Goal: Check status: Check status

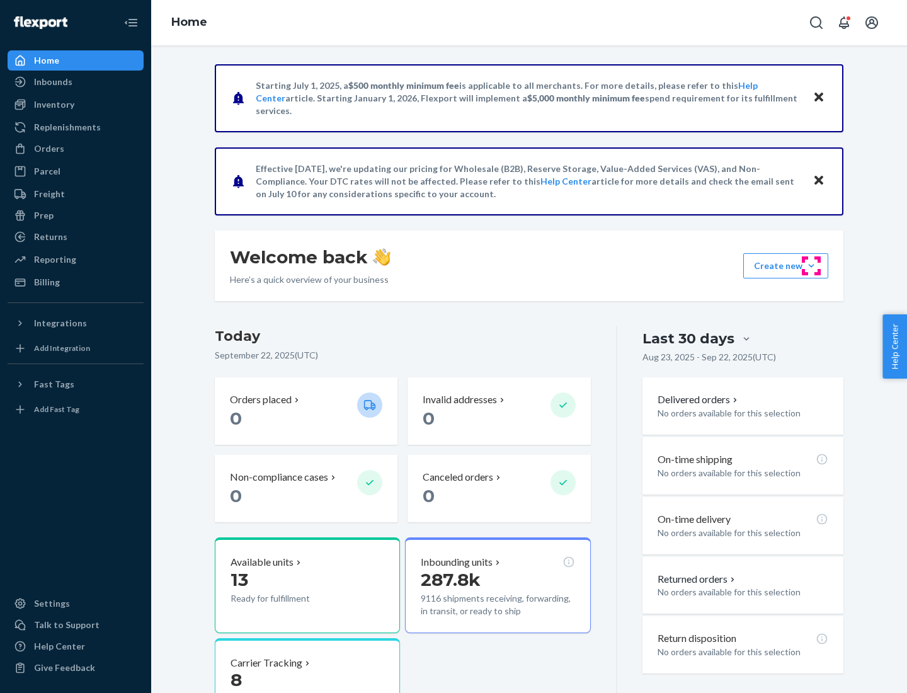
click at [812, 266] on button "Create new Create new inbound Create new order Create new product" at bounding box center [785, 265] width 85 height 25
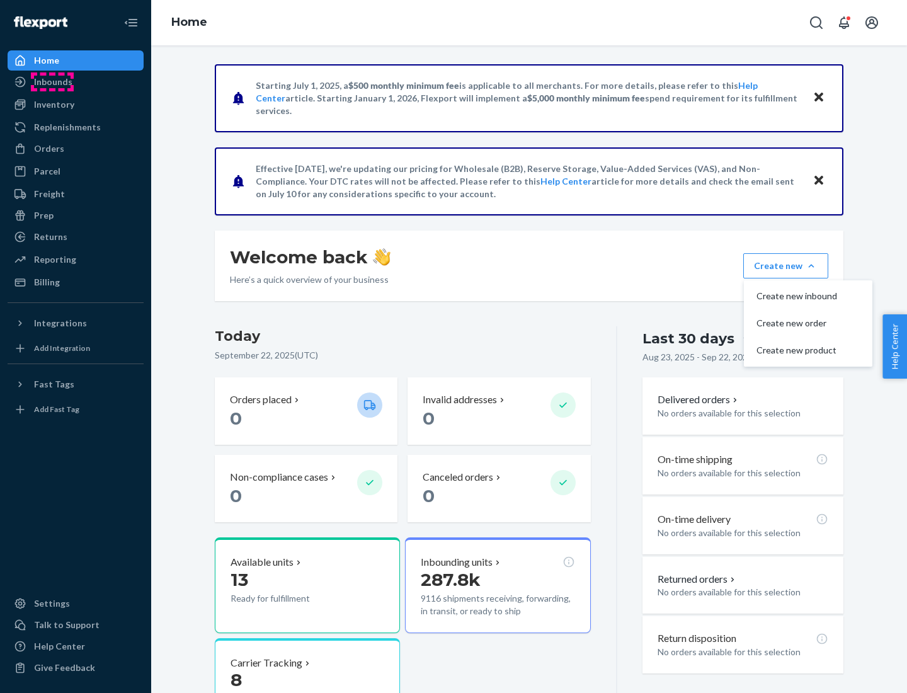
click at [52, 82] on div "Inbounds" at bounding box center [53, 82] width 38 height 13
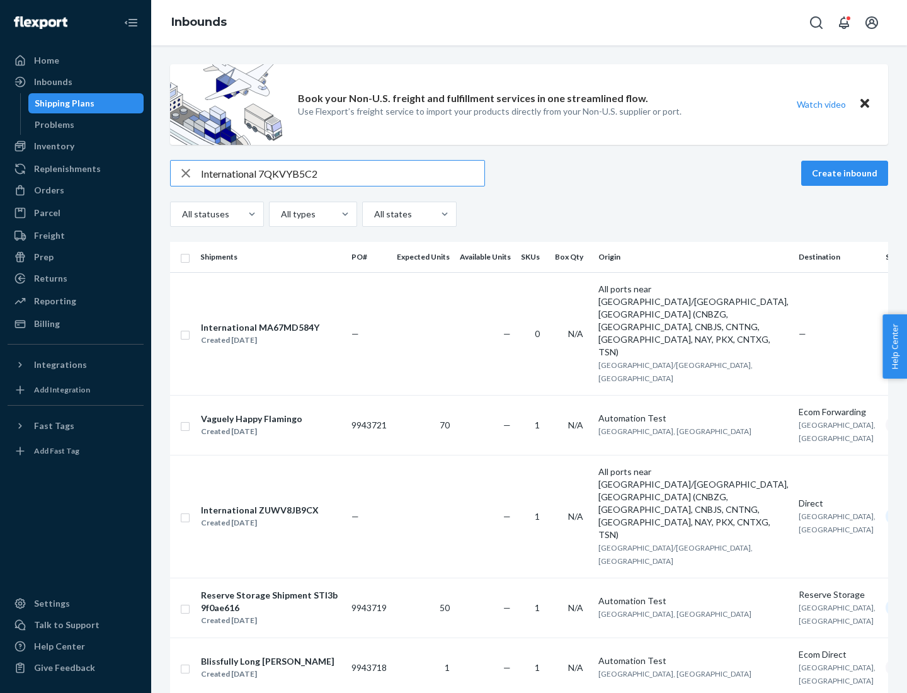
type input "International 7QKVYB5C29"
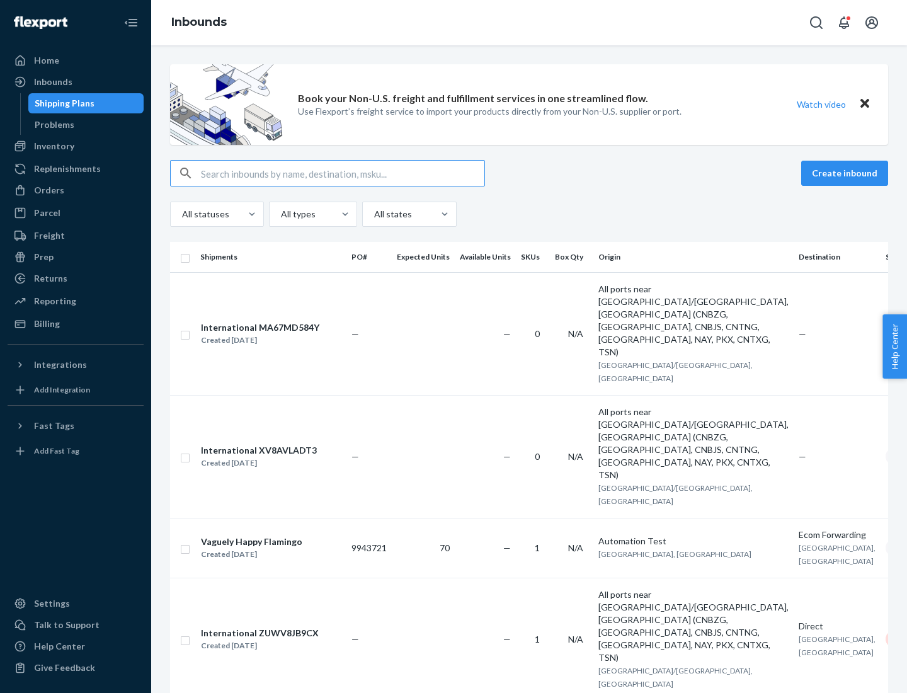
click at [279, 334] on div "Created [DATE]" at bounding box center [260, 340] width 118 height 13
